Goal: Information Seeking & Learning: Find specific fact

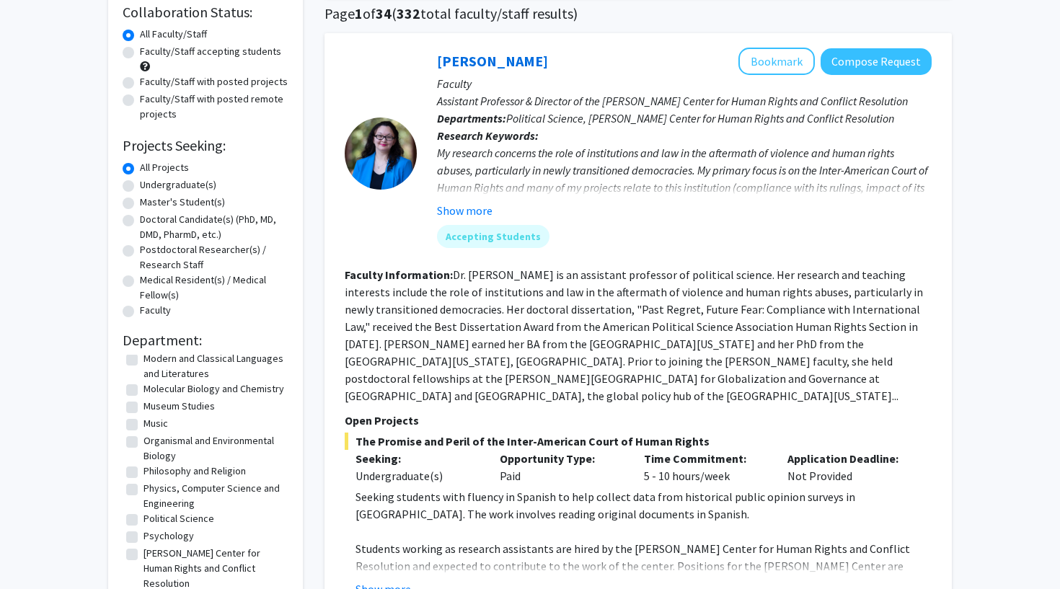
scroll to position [338, 0]
click at [169, 535] on label "Psychology" at bounding box center [169, 534] width 50 height 15
click at [153, 535] on input "Psychology" at bounding box center [148, 531] width 9 height 9
checkbox input "true"
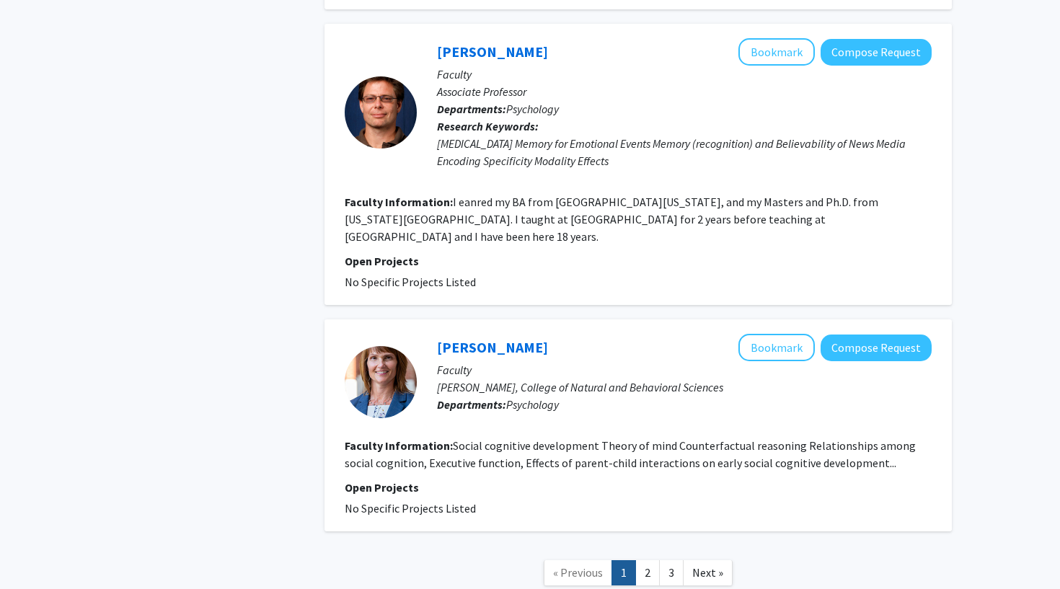
scroll to position [2958, 0]
click at [717, 561] on link "Next »" at bounding box center [708, 573] width 50 height 25
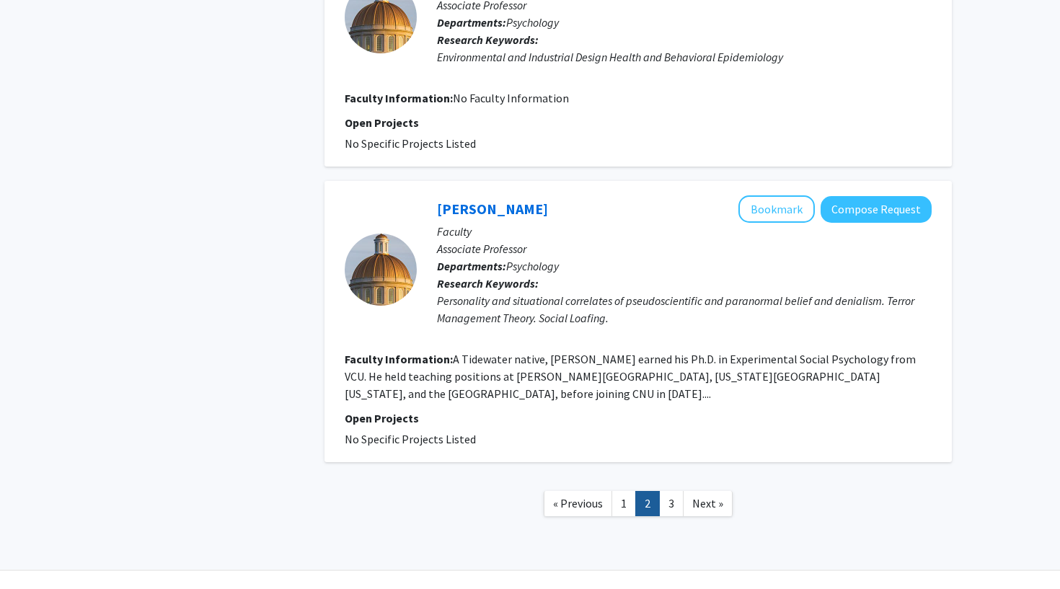
scroll to position [2489, 0]
click at [709, 497] on span "Next »" at bounding box center [708, 504] width 31 height 14
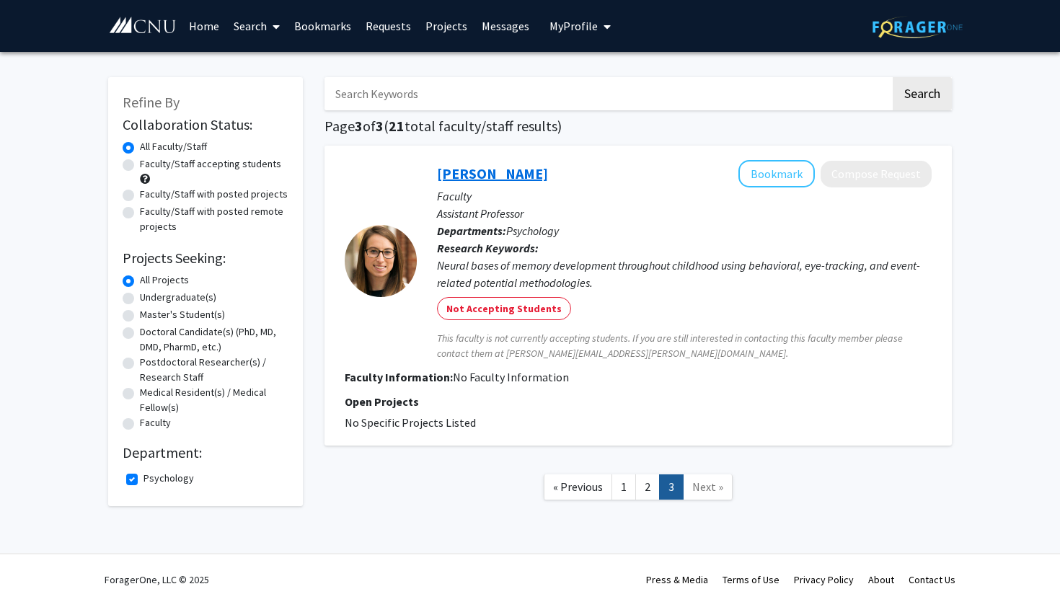
click at [488, 179] on link "[PERSON_NAME]" at bounding box center [492, 173] width 111 height 18
click at [617, 492] on link "1" at bounding box center [624, 487] width 25 height 25
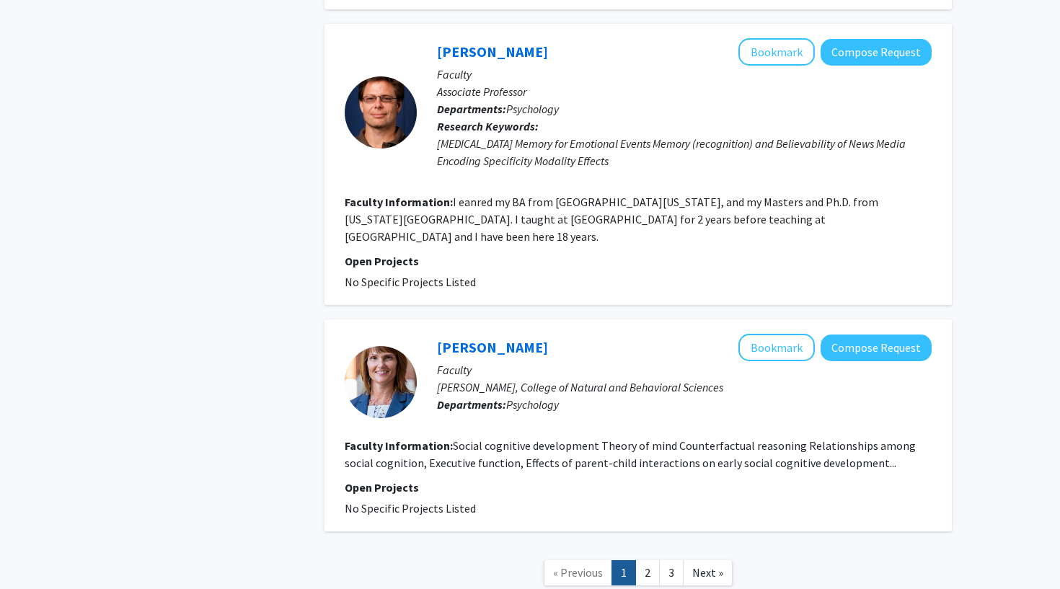
scroll to position [2958, 0]
click at [715, 566] on span "Next »" at bounding box center [708, 573] width 31 height 14
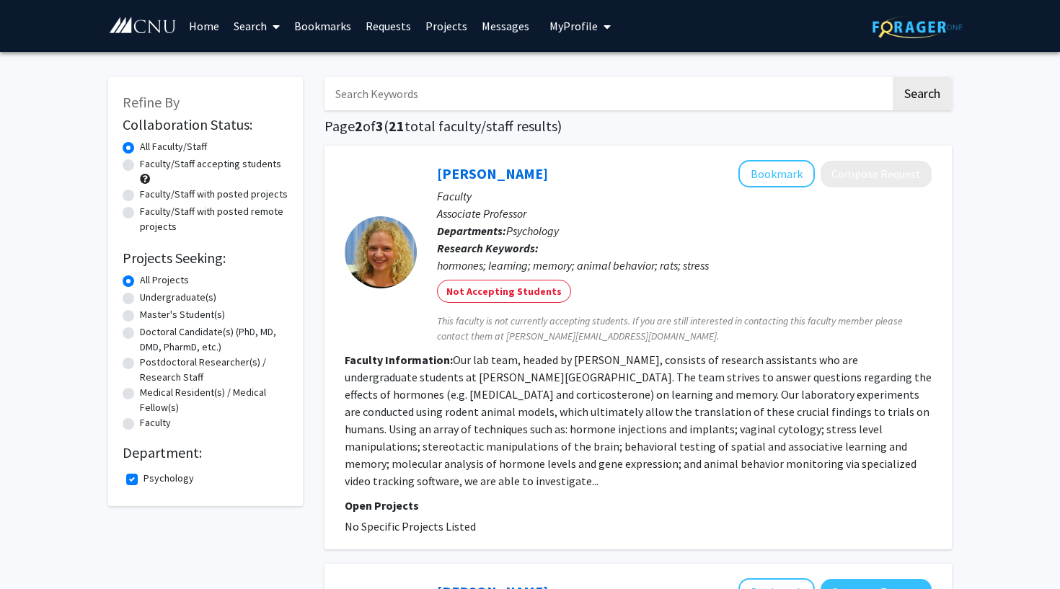
click at [478, 95] on input "Search Keywords" at bounding box center [608, 93] width 566 height 33
type input "[PERSON_NAME]"
click at [922, 96] on button "Search" at bounding box center [922, 93] width 59 height 33
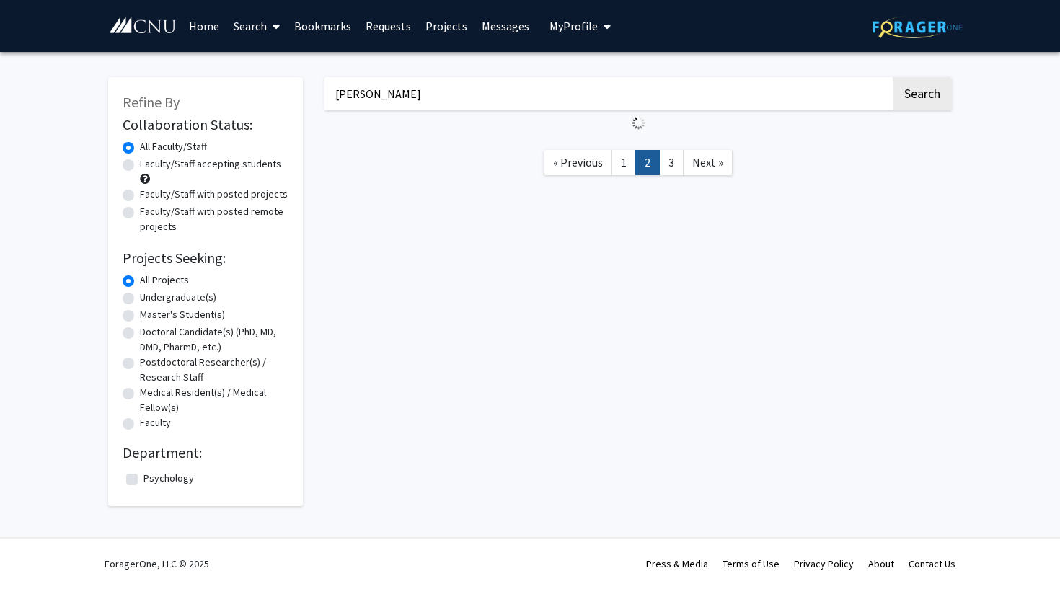
checkbox input "false"
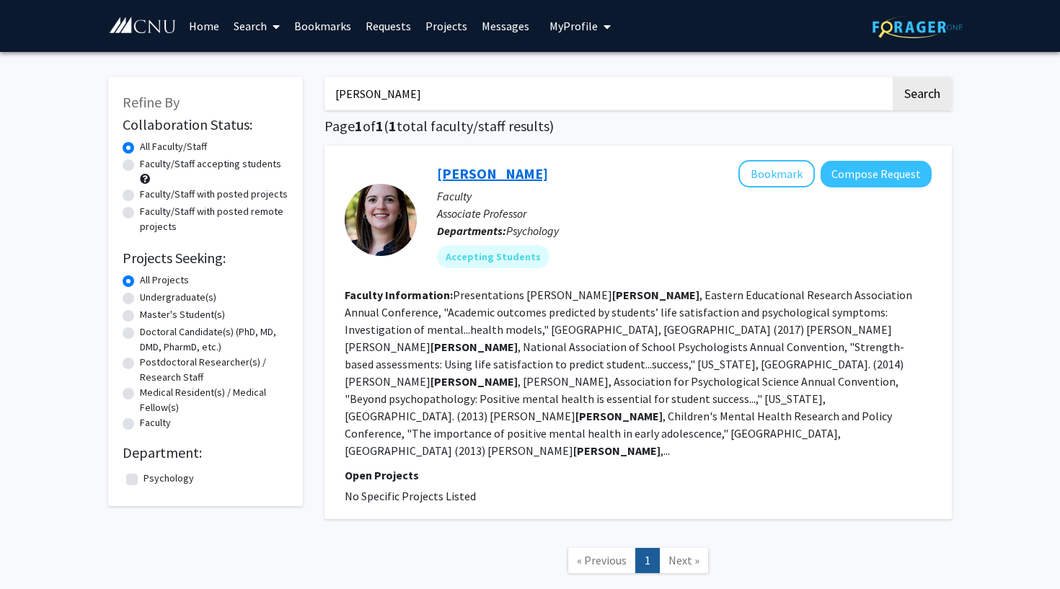
click at [546, 177] on link "[PERSON_NAME]" at bounding box center [492, 173] width 111 height 18
click at [998, 154] on div "Refine By Collaboration Status: Collaboration Status All Faculty/Staff Collabor…" at bounding box center [530, 344] width 1060 height 584
click at [459, 93] on input "[PERSON_NAME]" at bounding box center [608, 93] width 566 height 33
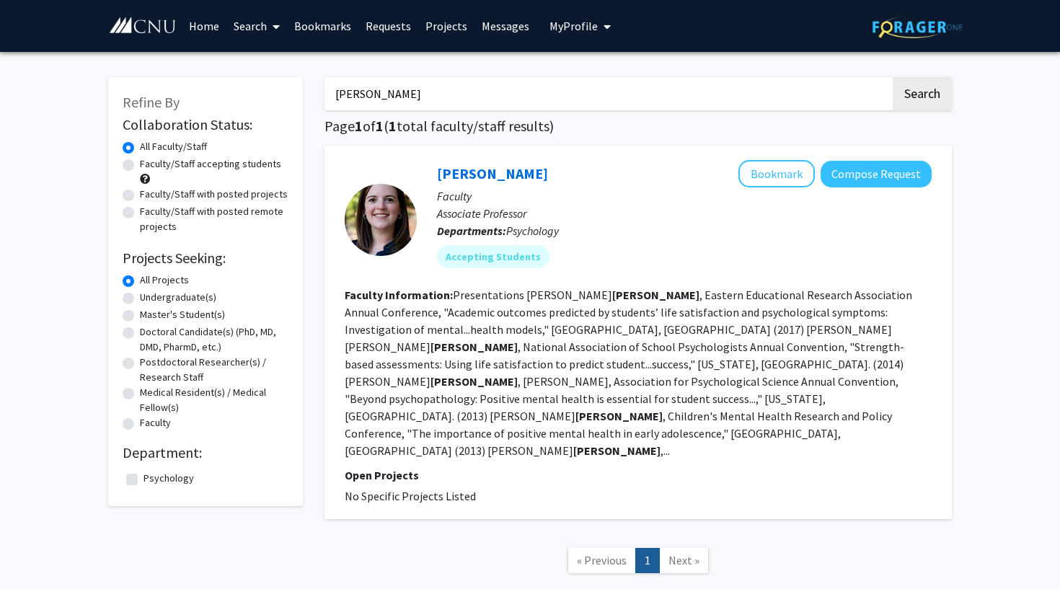
click at [922, 96] on button "Search" at bounding box center [922, 93] width 59 height 33
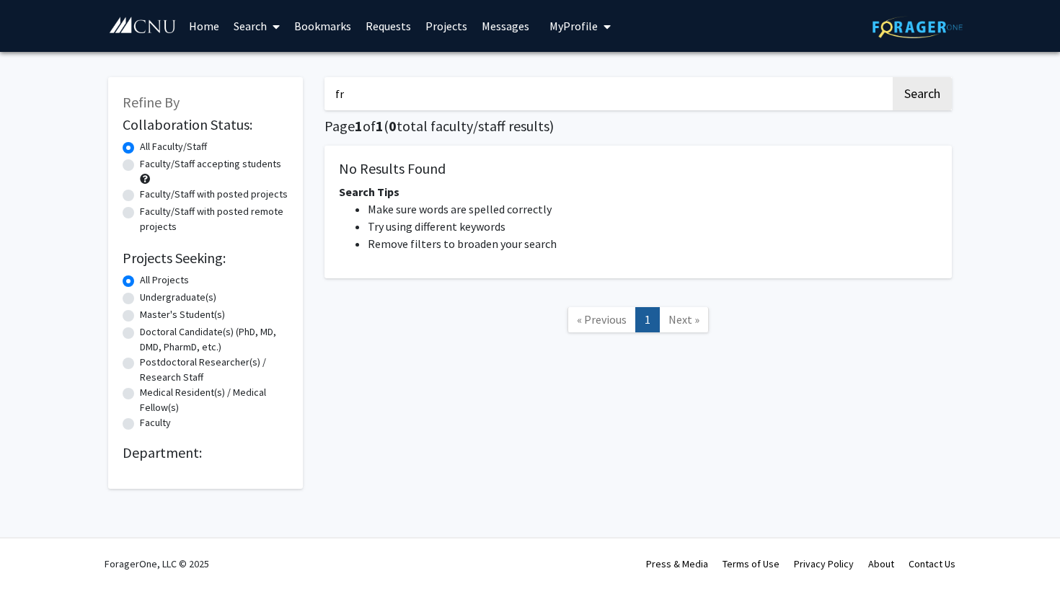
type input "f"
type input "fre"
click at [922, 96] on button "Search" at bounding box center [922, 93] width 59 height 33
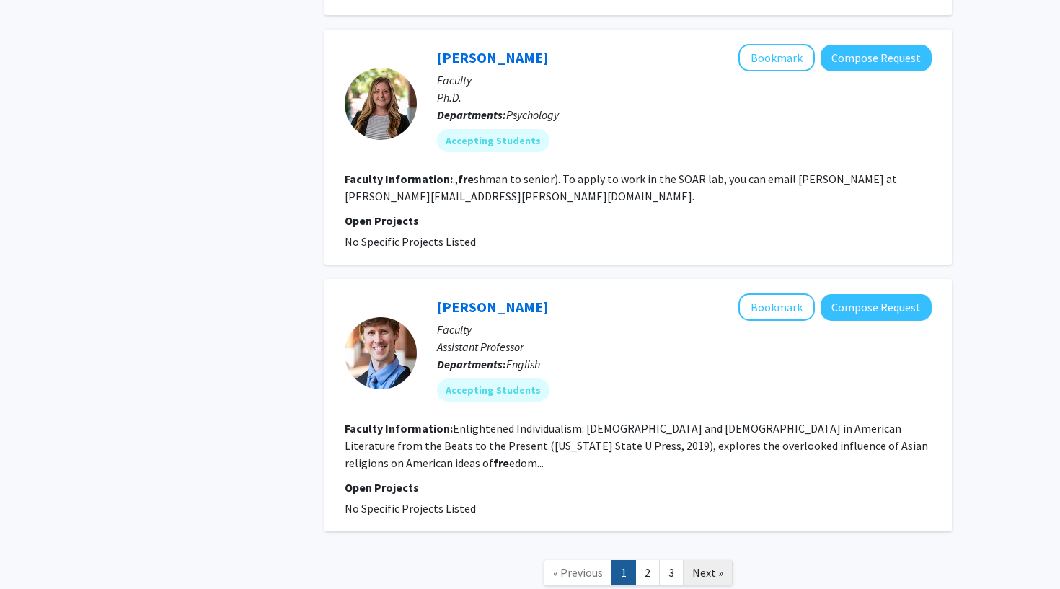
scroll to position [2441, 0]
click at [717, 566] on span "Next »" at bounding box center [708, 573] width 31 height 14
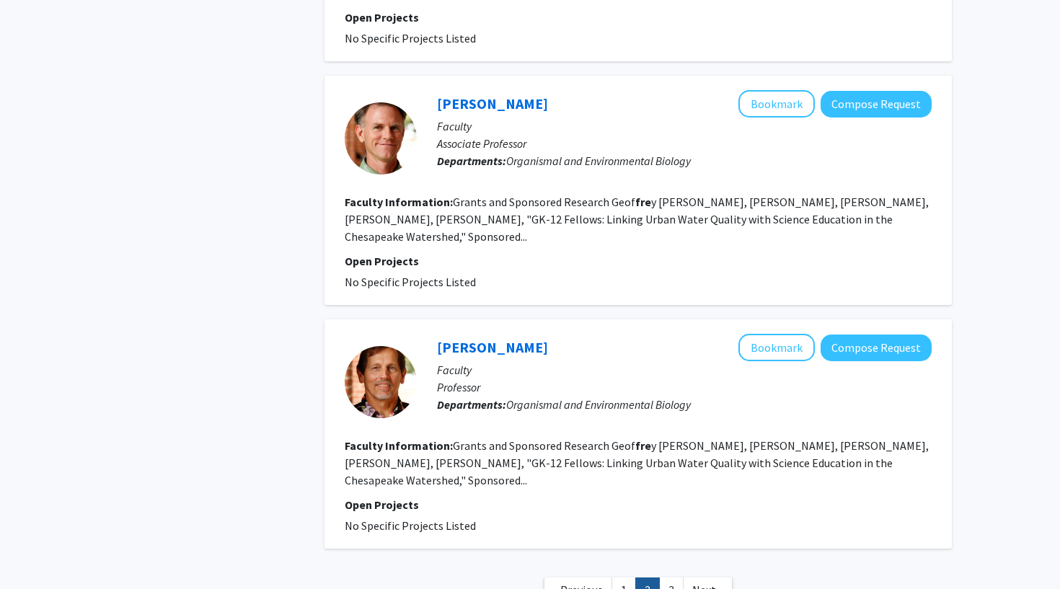
scroll to position [2245, 0]
click at [716, 579] on link "Next »" at bounding box center [708, 591] width 50 height 25
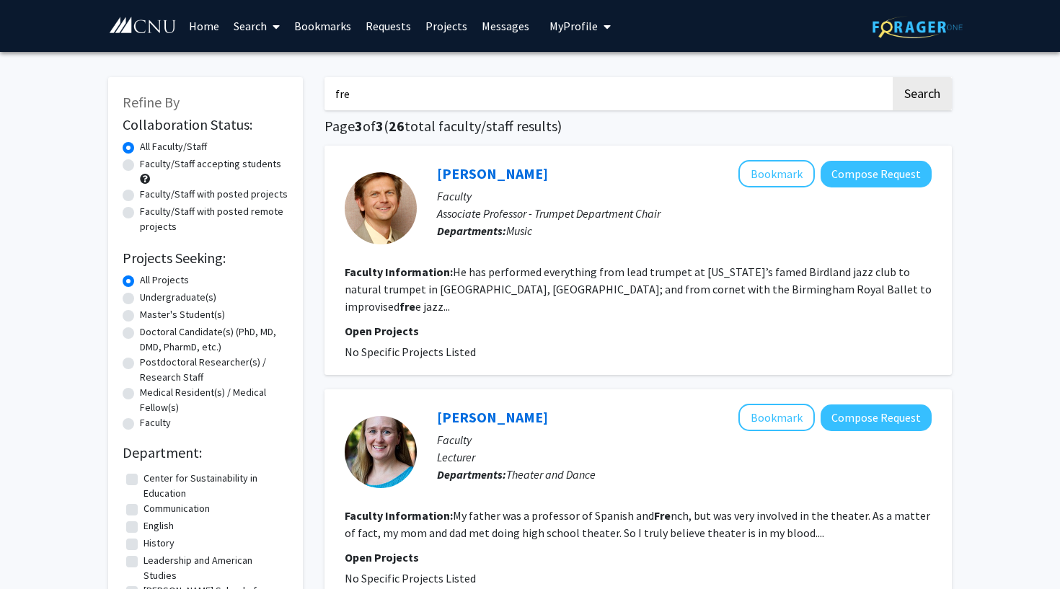
click at [434, 109] on input "fre" at bounding box center [608, 93] width 566 height 33
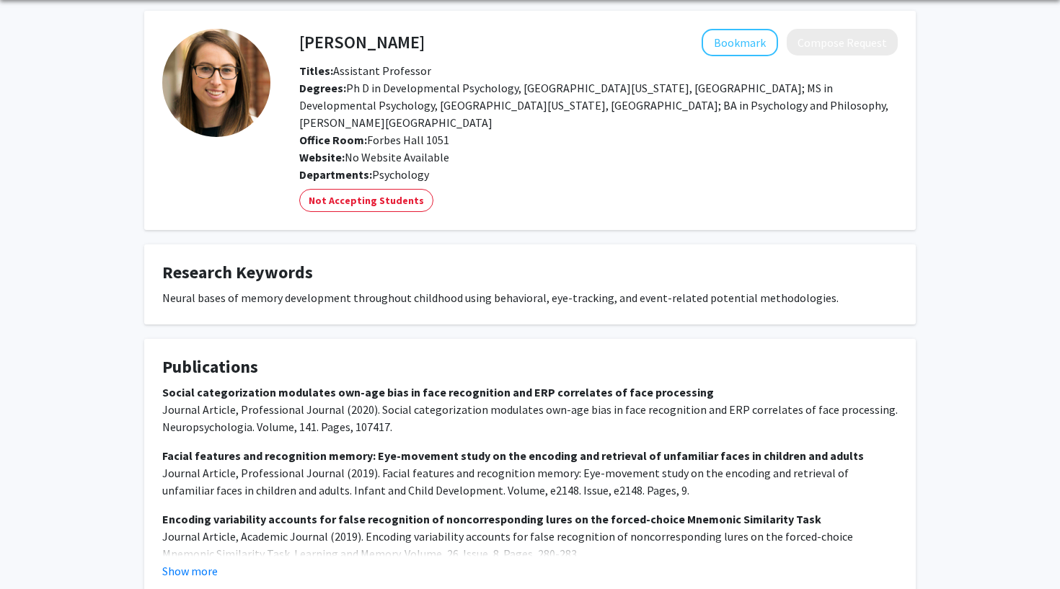
scroll to position [86, 0]
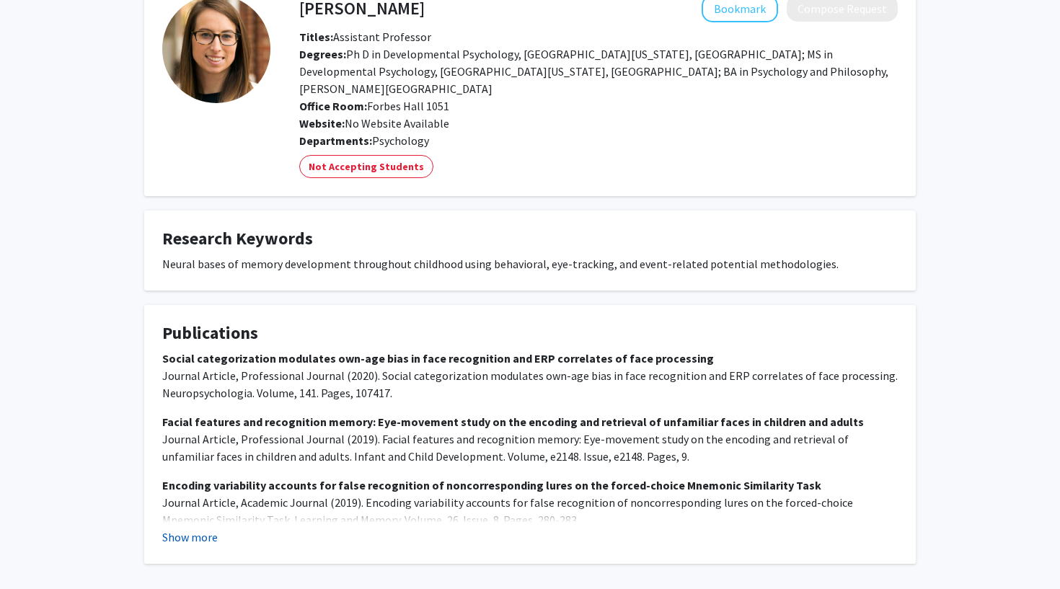
click at [189, 529] on button "Show more" at bounding box center [190, 537] width 56 height 17
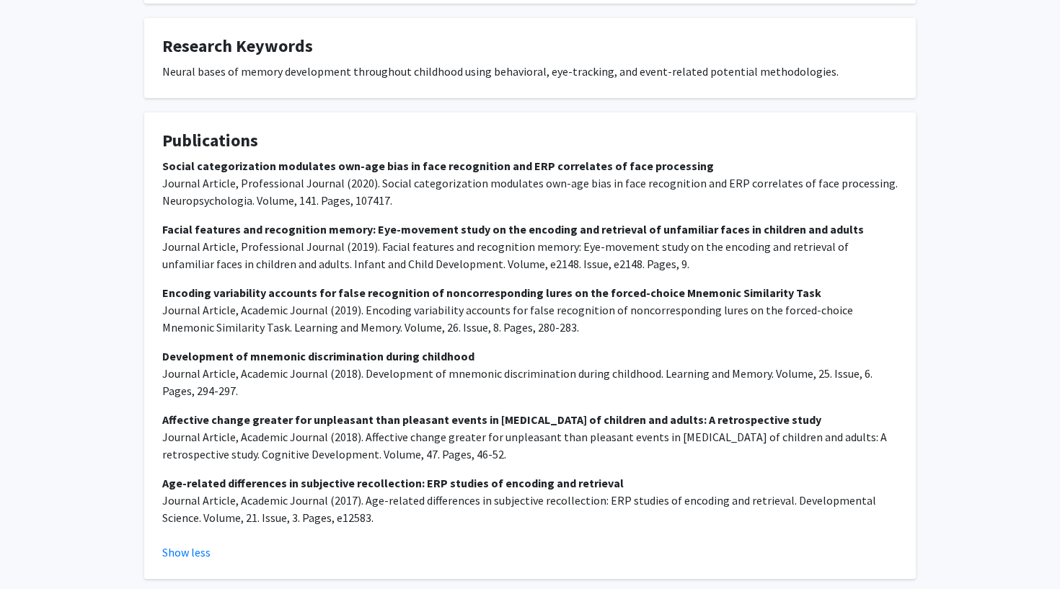
scroll to position [284, 0]
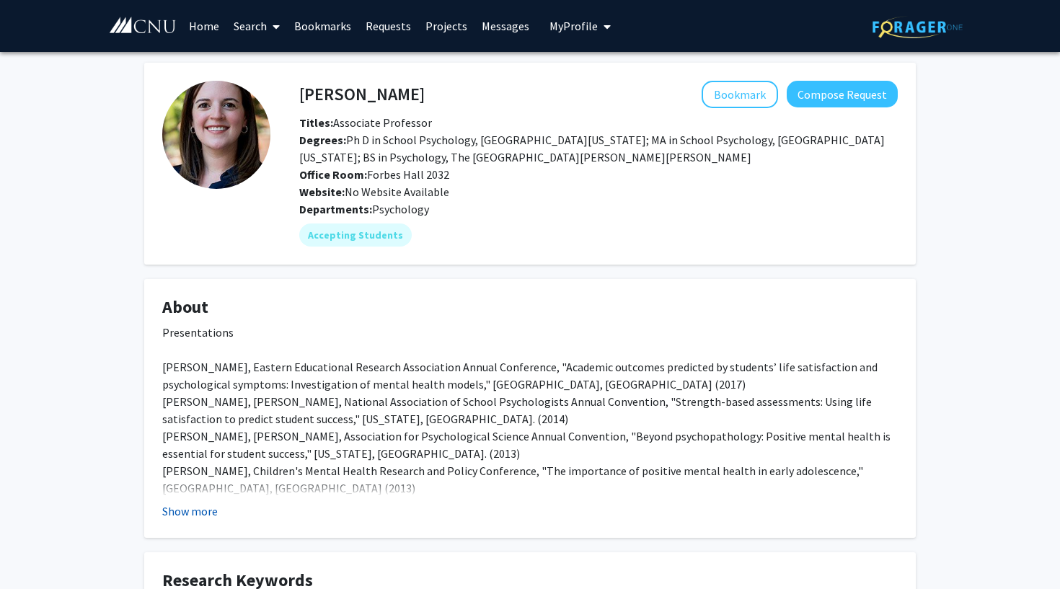
click at [185, 513] on button "Show more" at bounding box center [190, 511] width 56 height 17
